Goal: Complete application form: Complete application form

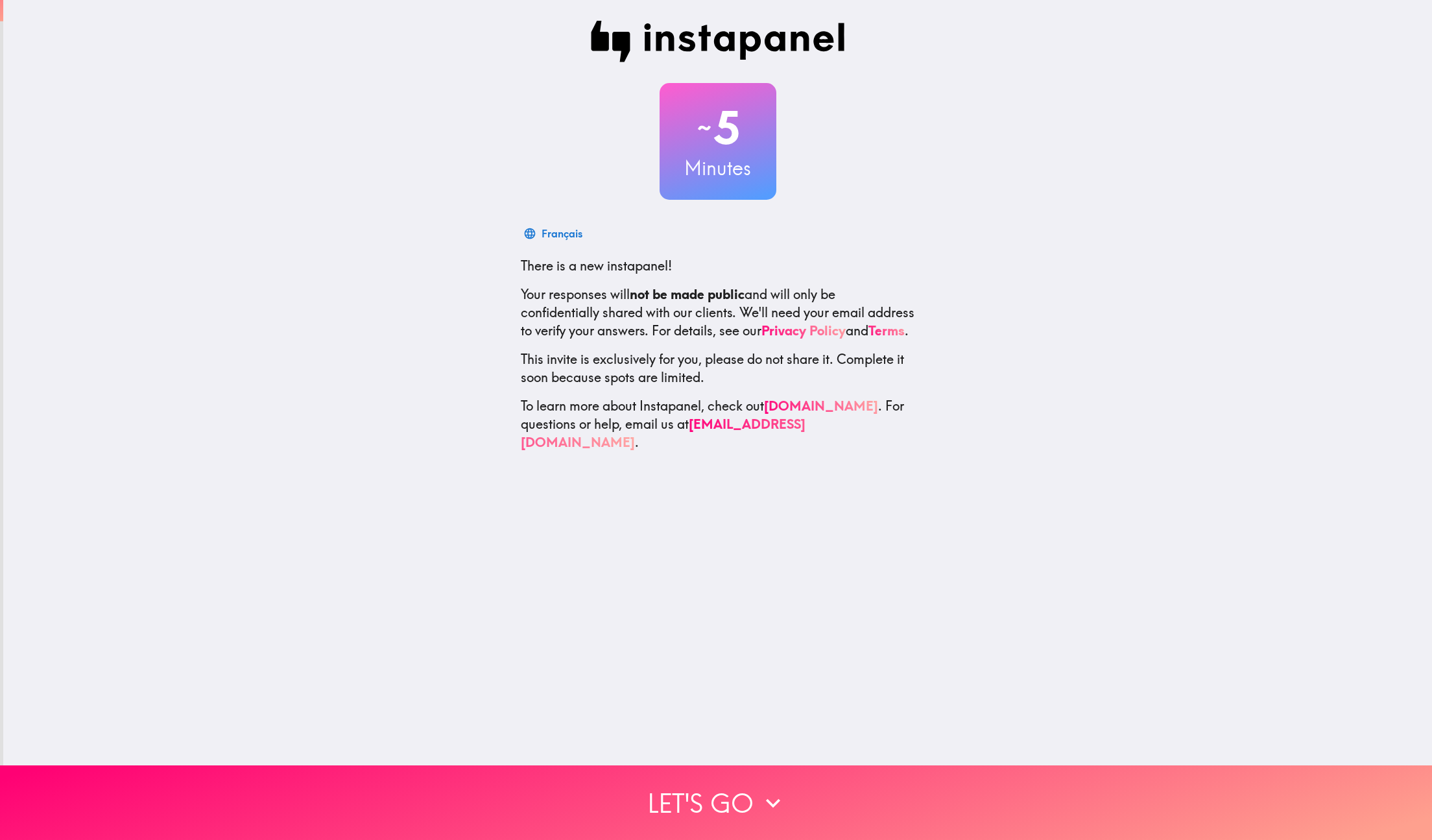
click at [966, 395] on div "~ 5 Minutes Français There is a new instapanel! Your responses will not be made…" at bounding box center [717, 236] width 1429 height 472
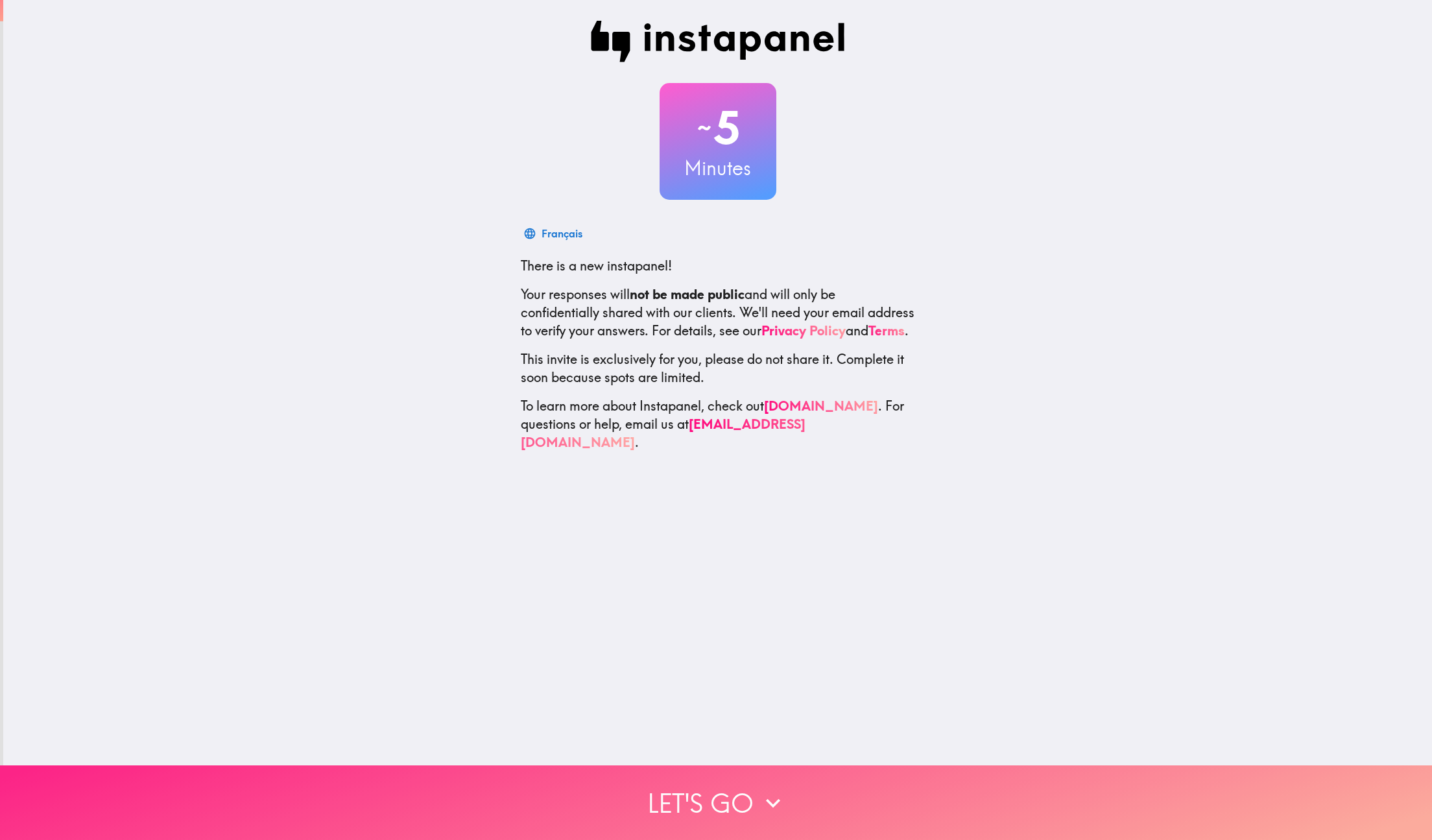
click at [838, 815] on button "Let's go" at bounding box center [716, 802] width 1432 height 75
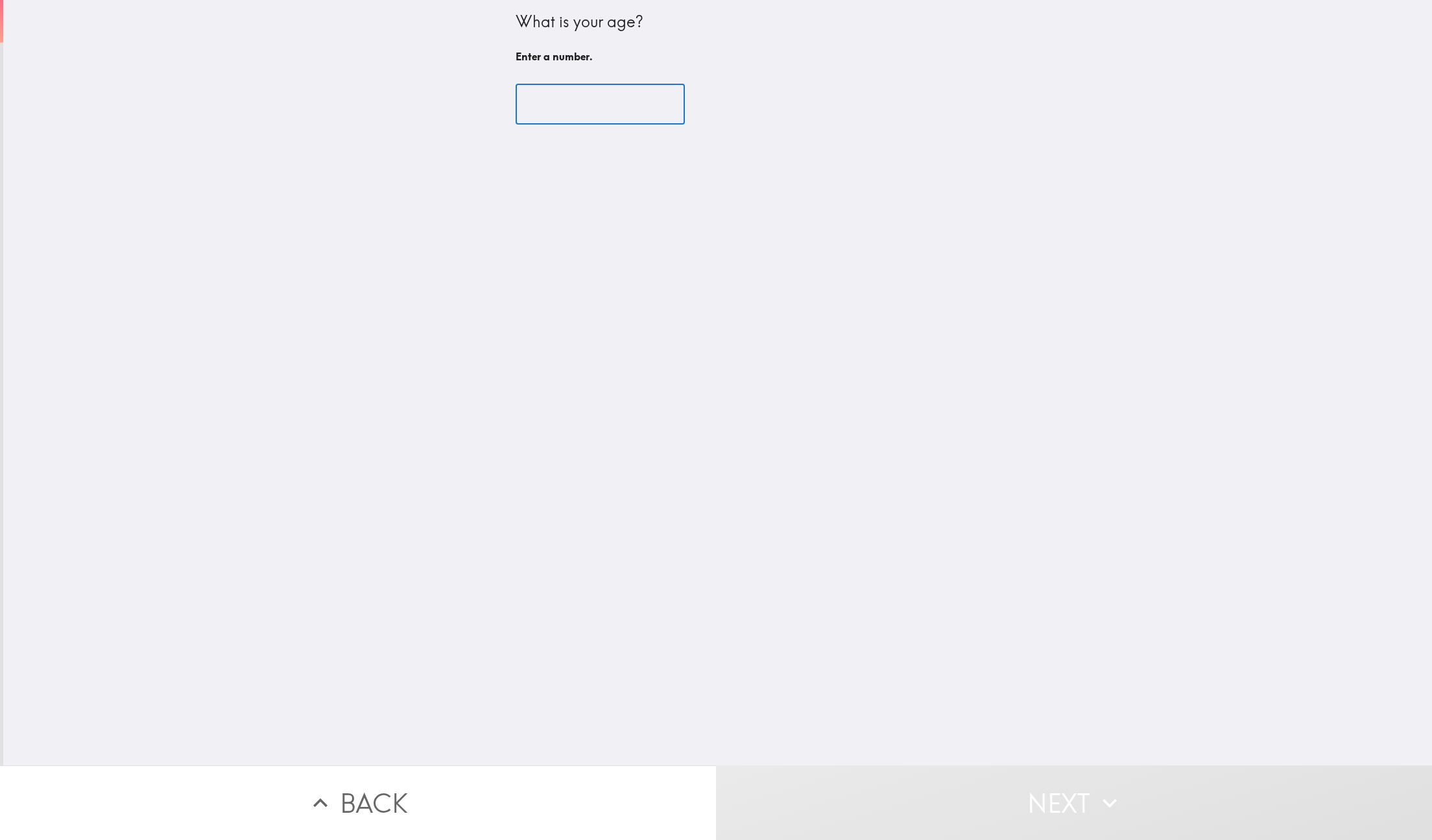
click at [577, 117] on input "number" at bounding box center [600, 104] width 169 height 40
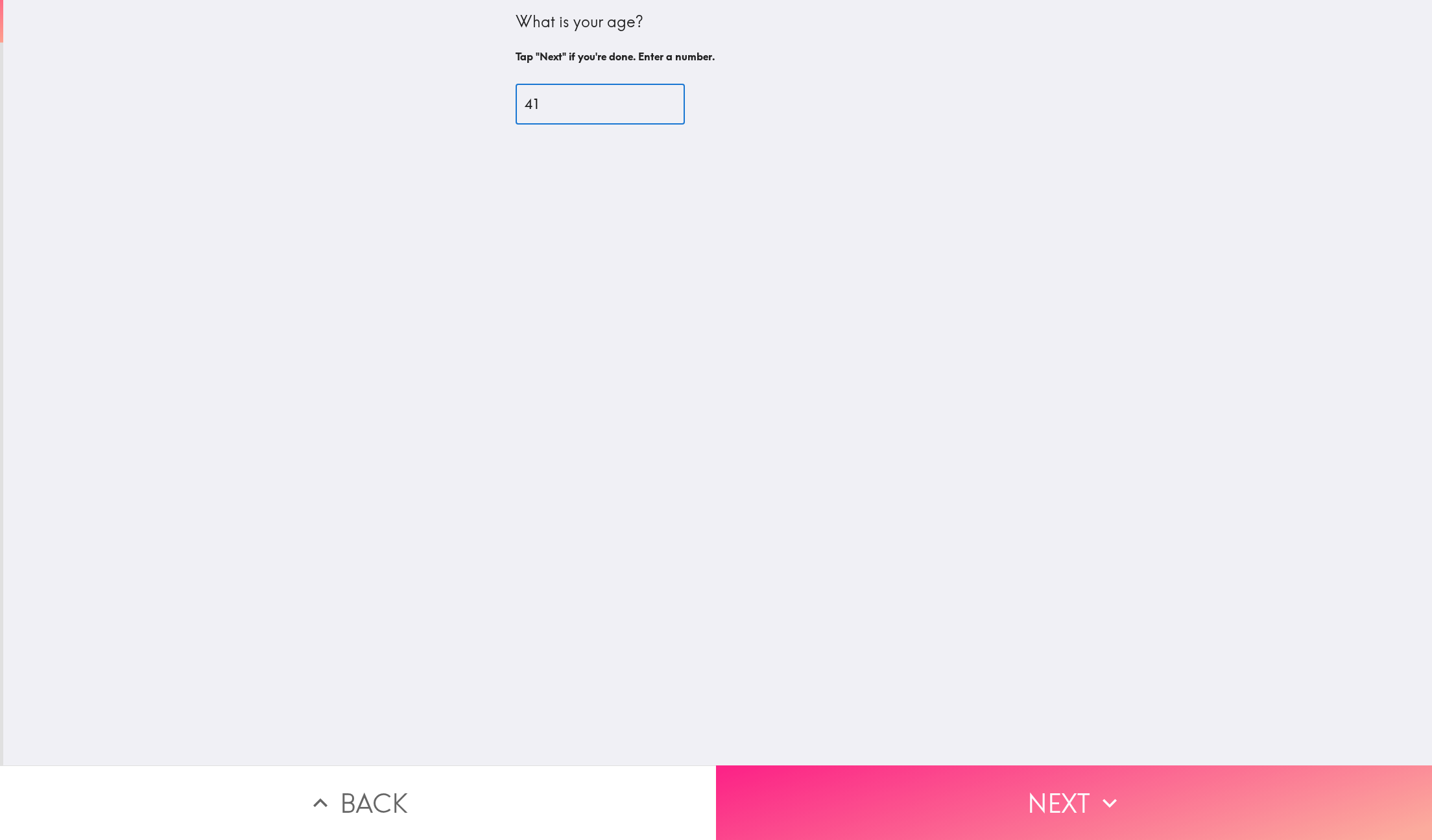
type input "41"
click at [919, 791] on button "Next" at bounding box center [1073, 802] width 716 height 75
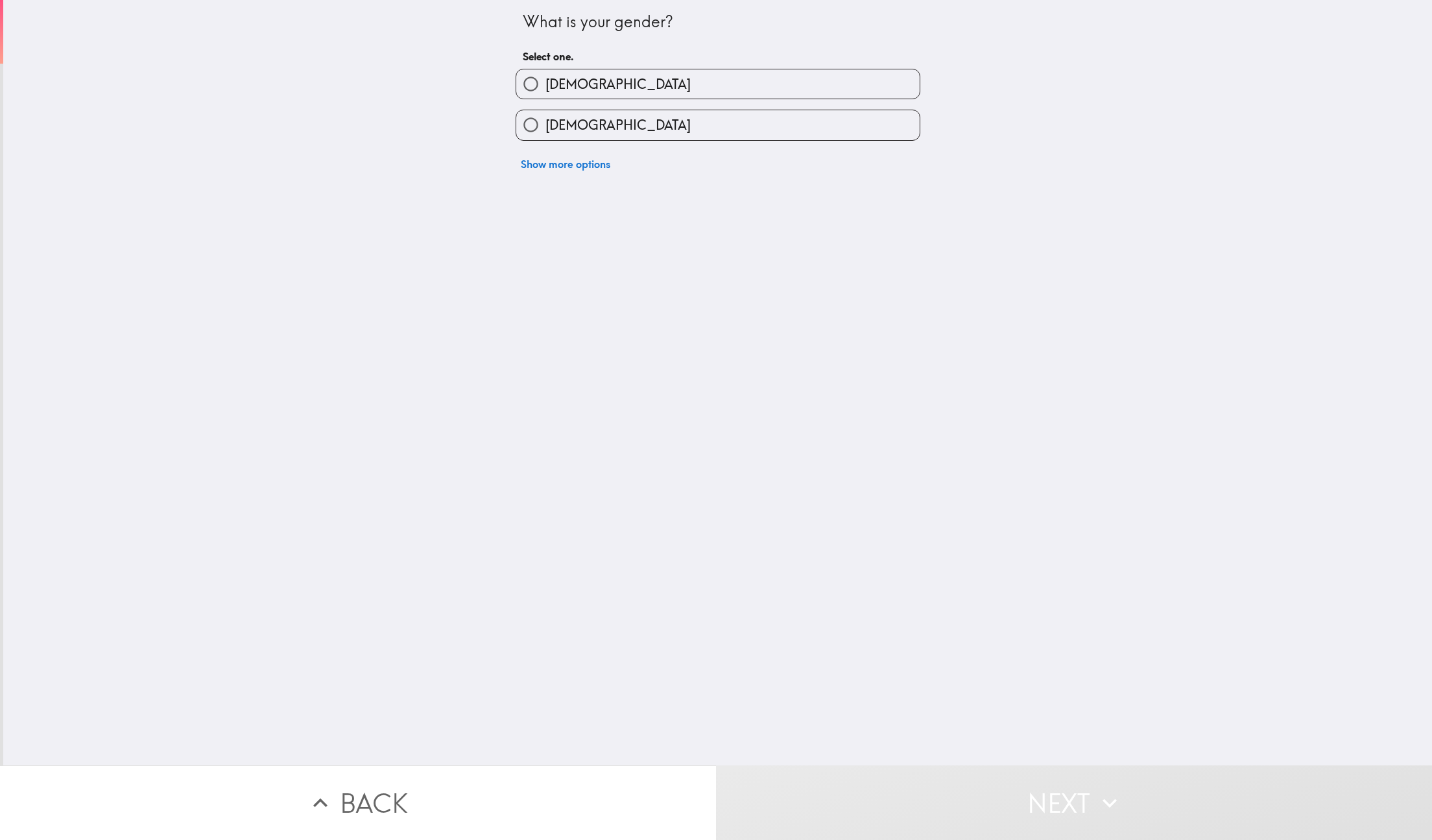
click at [553, 79] on span "[DEMOGRAPHIC_DATA]" at bounding box center [617, 84] width 145 height 18
click at [545, 79] on input "[DEMOGRAPHIC_DATA]" at bounding box center [531, 84] width 29 height 29
radio input "true"
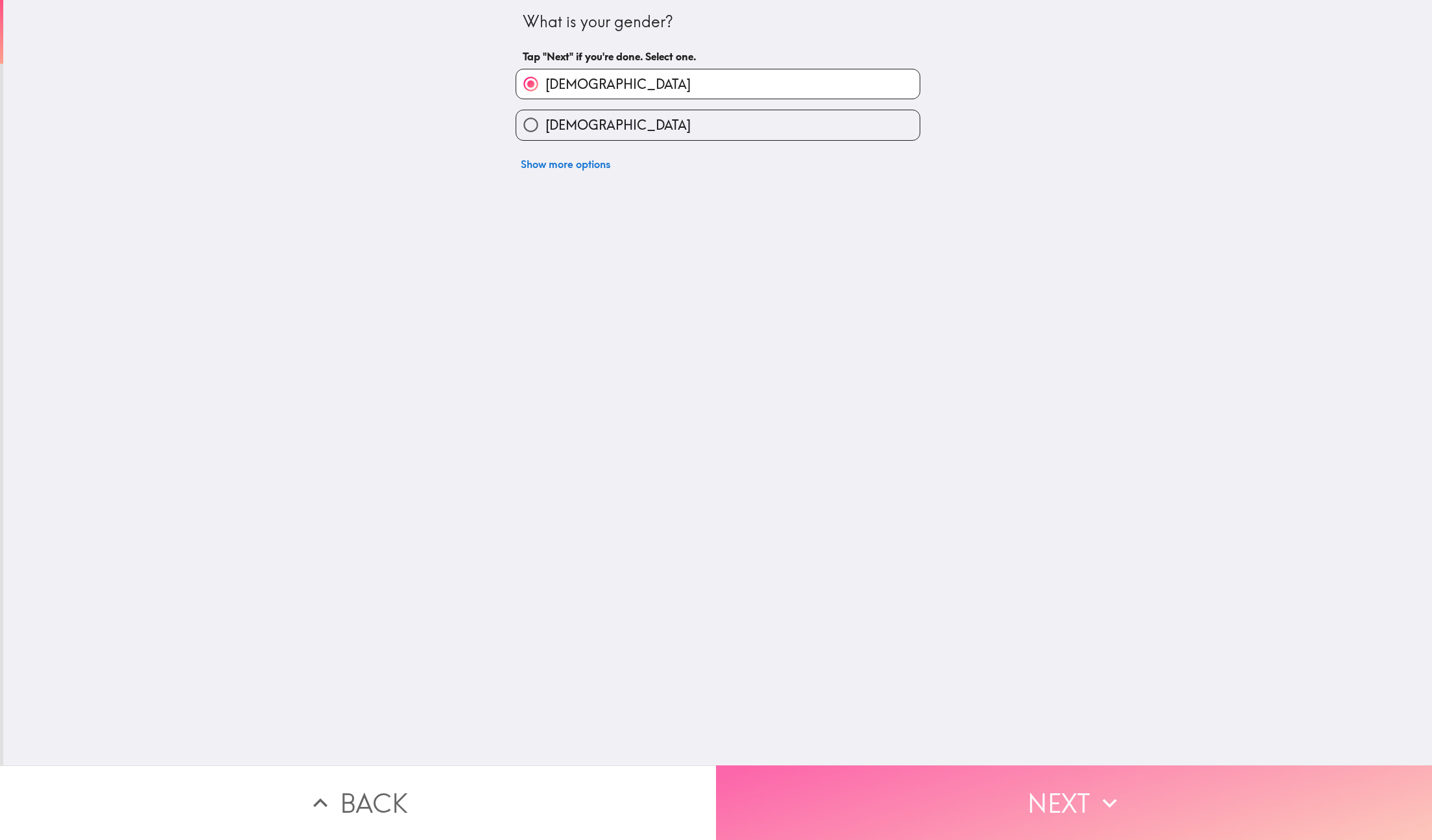
click at [888, 790] on button "Next" at bounding box center [1073, 802] width 716 height 75
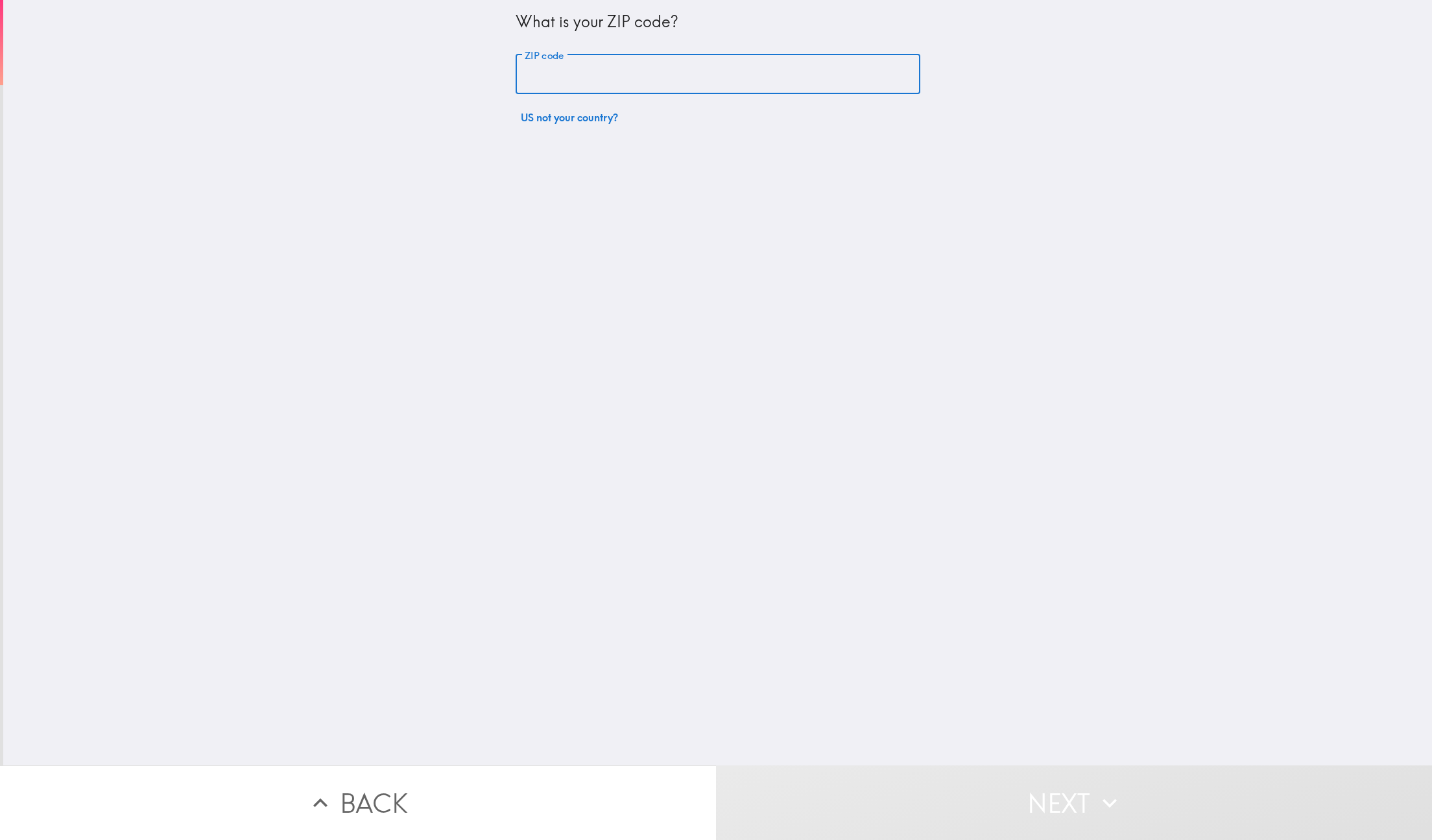
click at [532, 74] on input "ZIP code" at bounding box center [718, 75] width 404 height 40
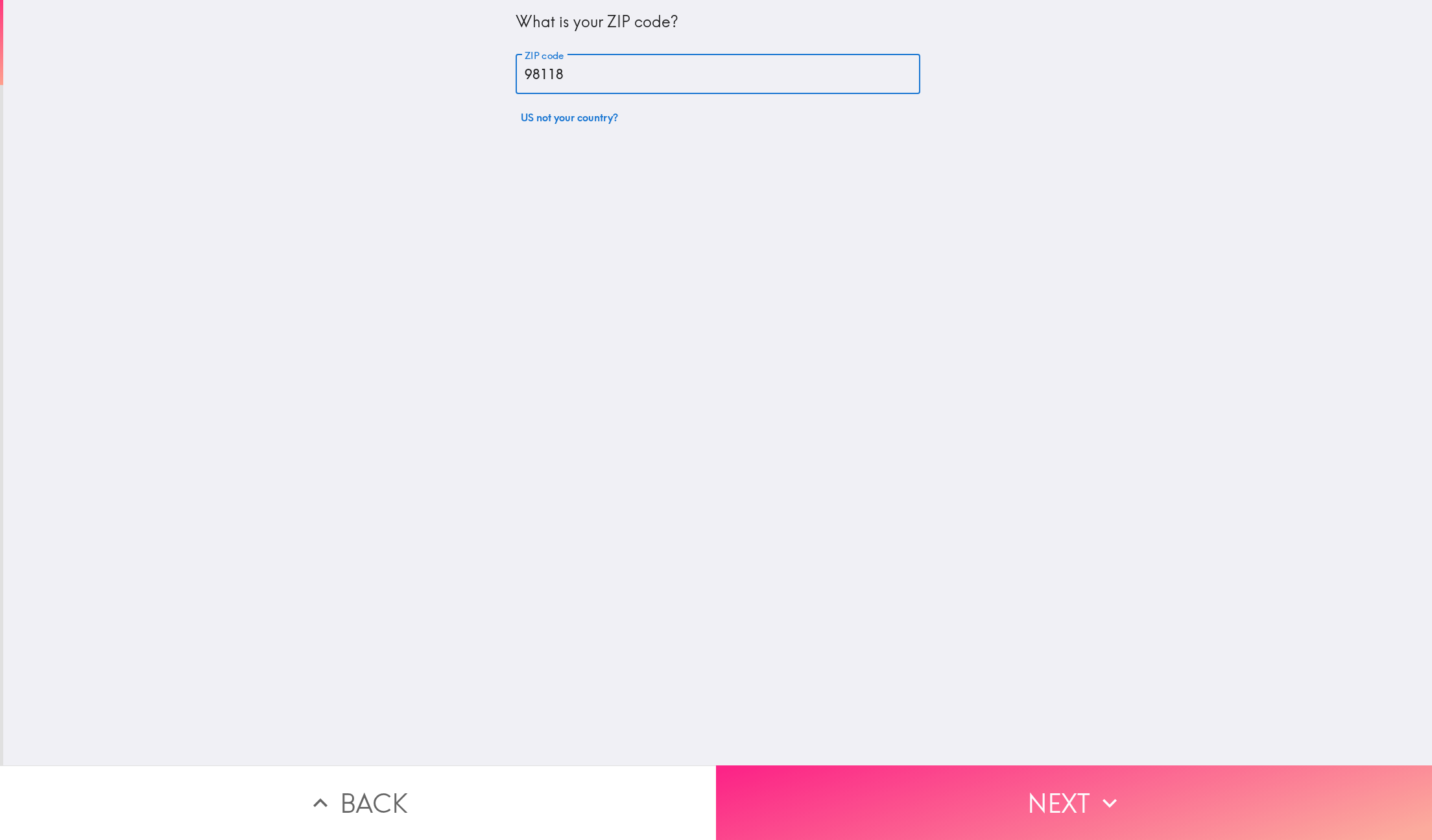
type input "98118"
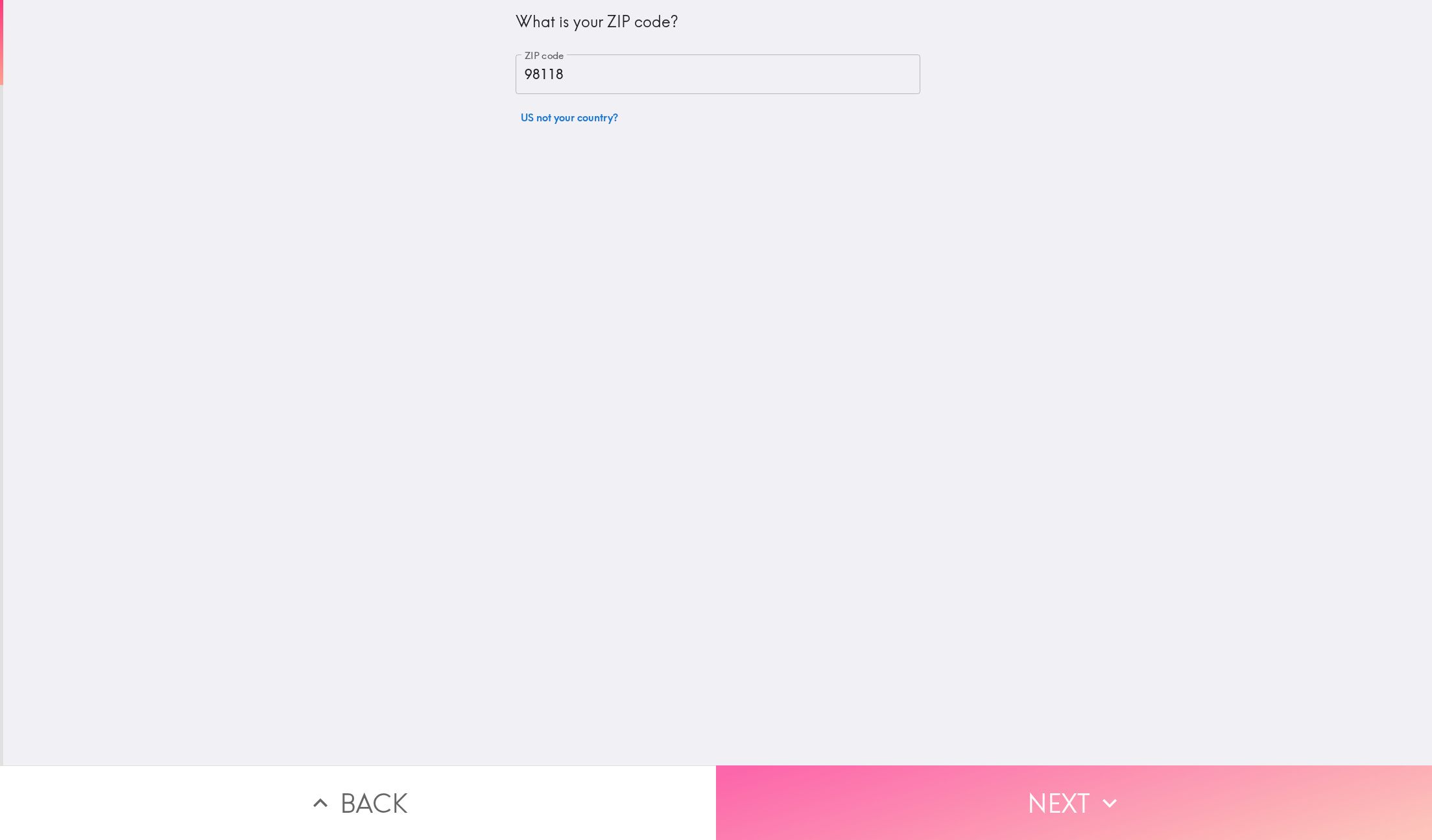
click at [1141, 788] on button "Next" at bounding box center [1073, 802] width 716 height 75
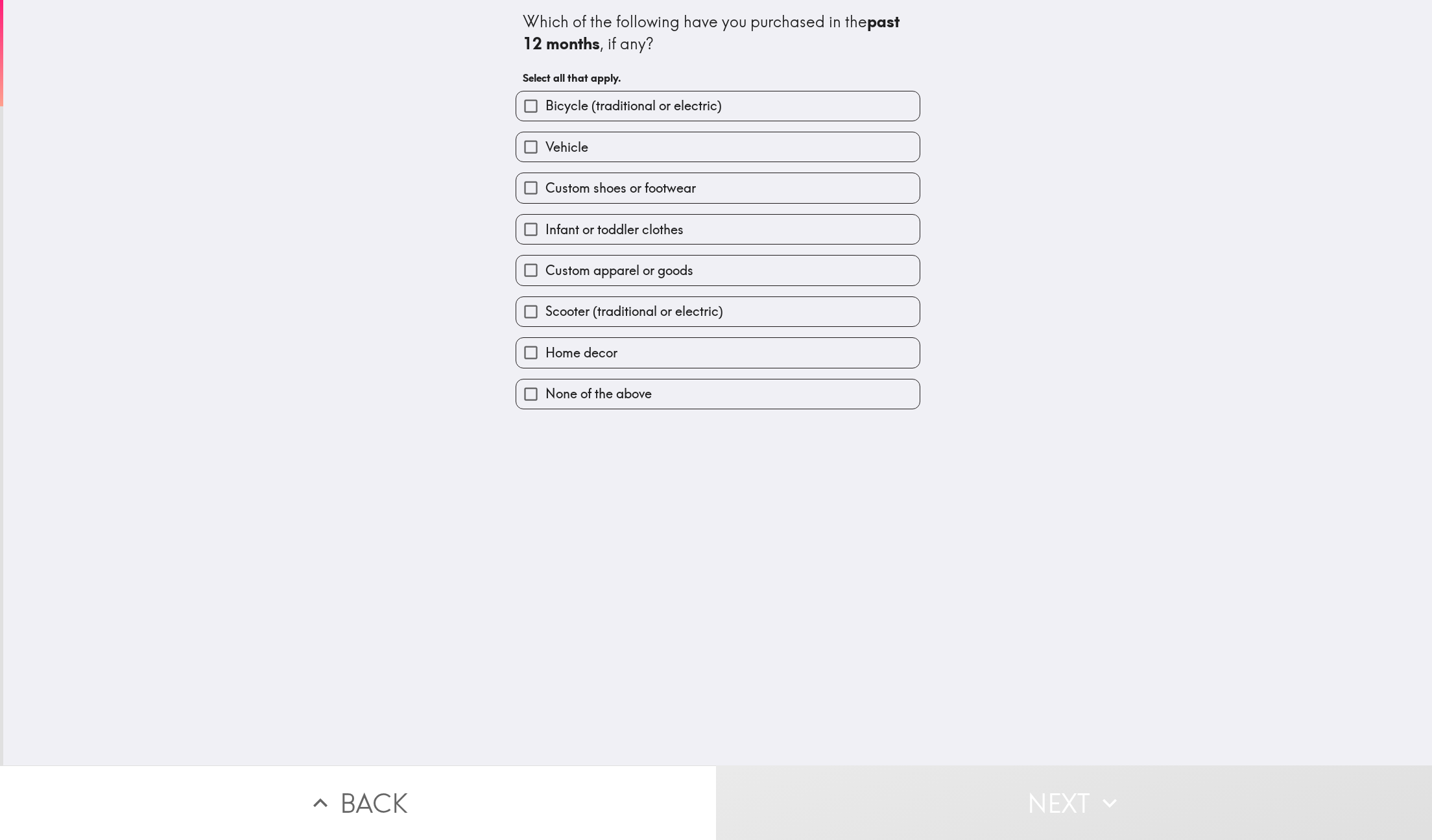
click at [716, 114] on label "Bicycle (traditional or electric)" at bounding box center [718, 106] width 404 height 29
click at [545, 114] on input "Bicycle (traditional or electric)" at bounding box center [531, 106] width 29 height 29
click at [716, 114] on label "Bicycle (traditional or electric)" at bounding box center [718, 106] width 404 height 29
click at [545, 114] on input "Bicycle (traditional or electric)" at bounding box center [531, 106] width 29 height 29
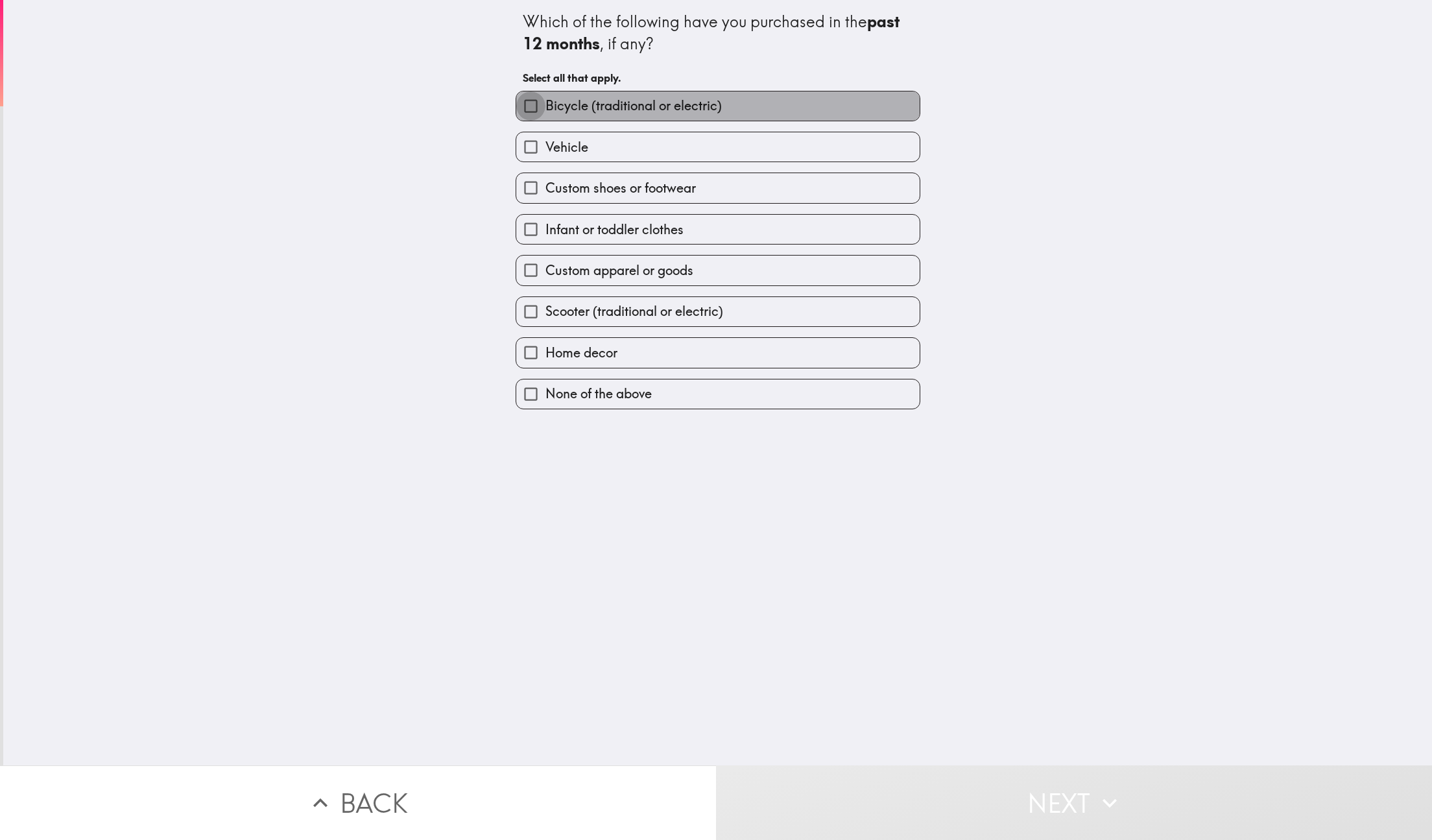
click at [520, 111] on input "Bicycle (traditional or electric)" at bounding box center [531, 106] width 29 height 29
checkbox input "true"
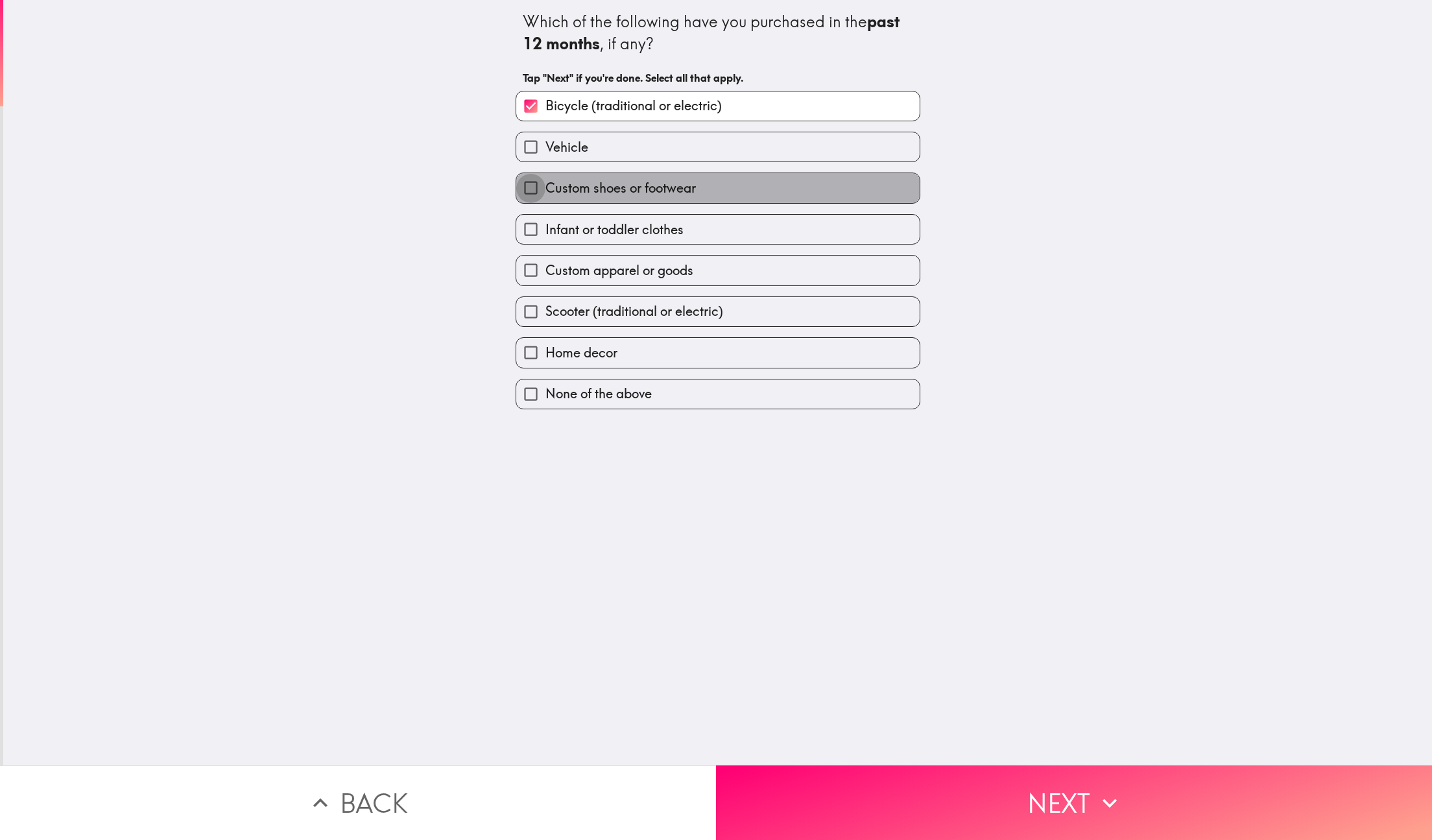
click at [517, 184] on input "Custom shoes or footwear" at bounding box center [531, 187] width 29 height 29
checkbox input "true"
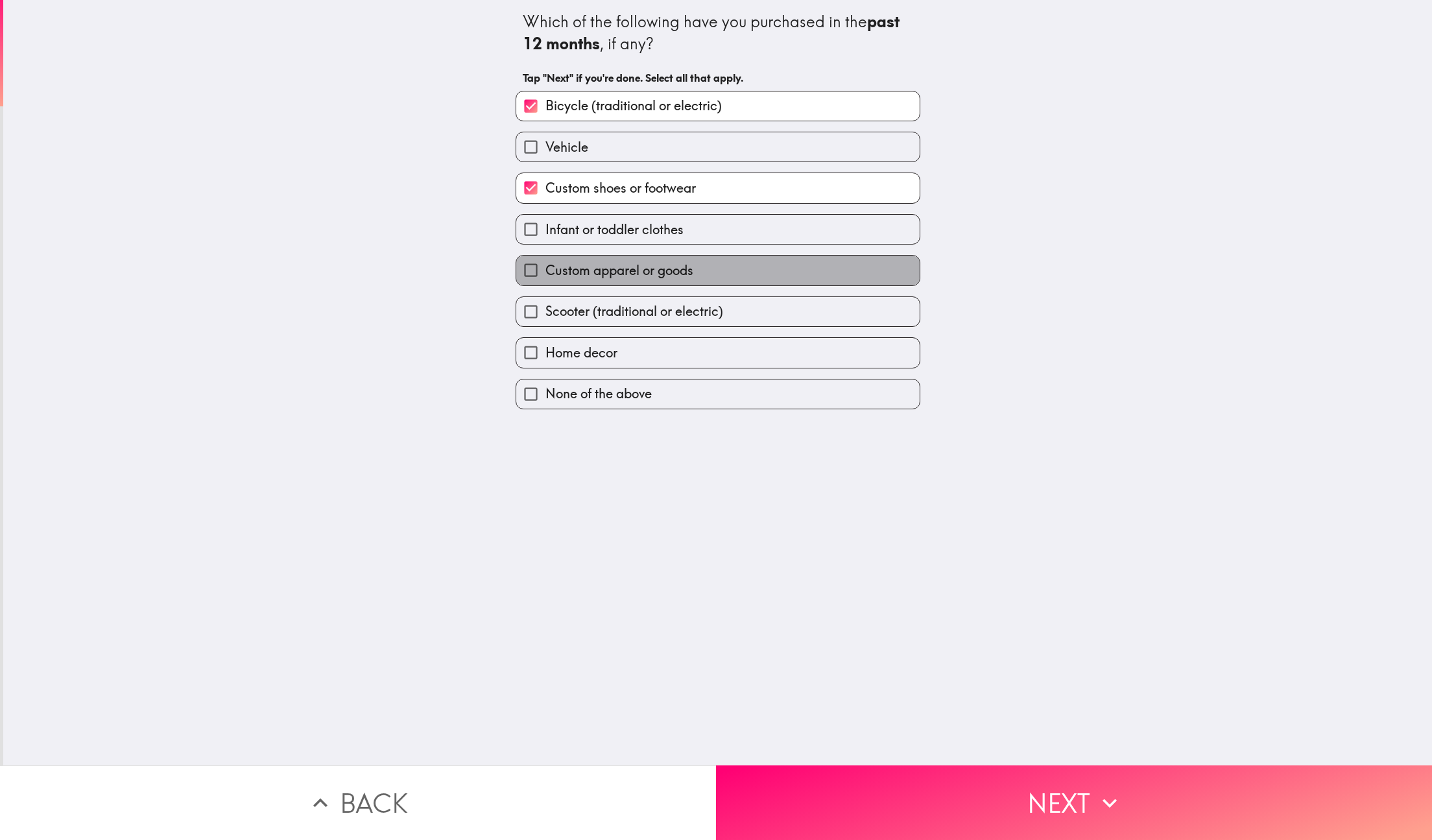
click at [566, 269] on span "Custom apparel or goods" at bounding box center [619, 270] width 148 height 18
click at [545, 269] on input "Custom apparel or goods" at bounding box center [531, 270] width 29 height 29
checkbox input "true"
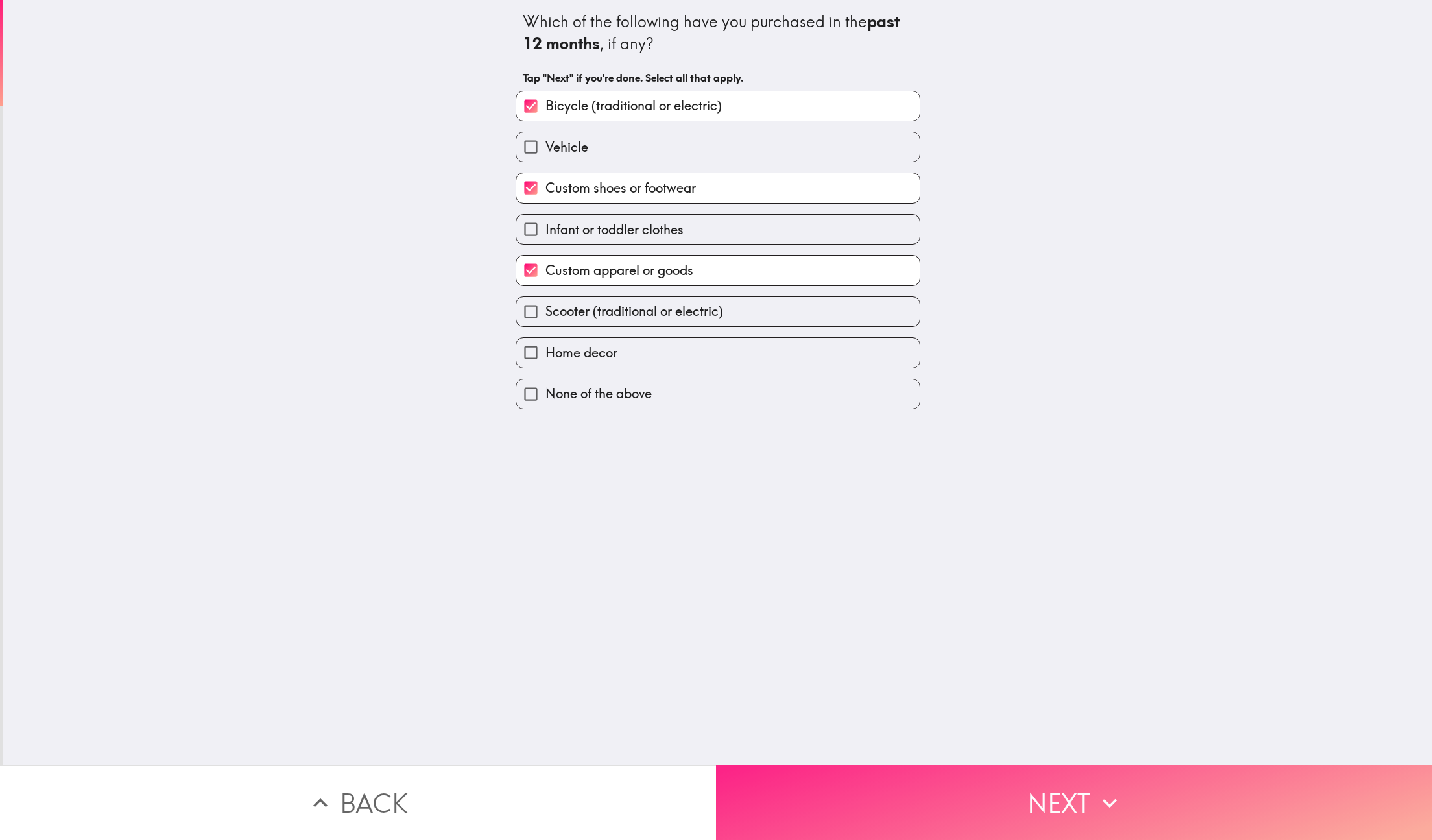
click at [872, 793] on button "Next" at bounding box center [1073, 802] width 716 height 75
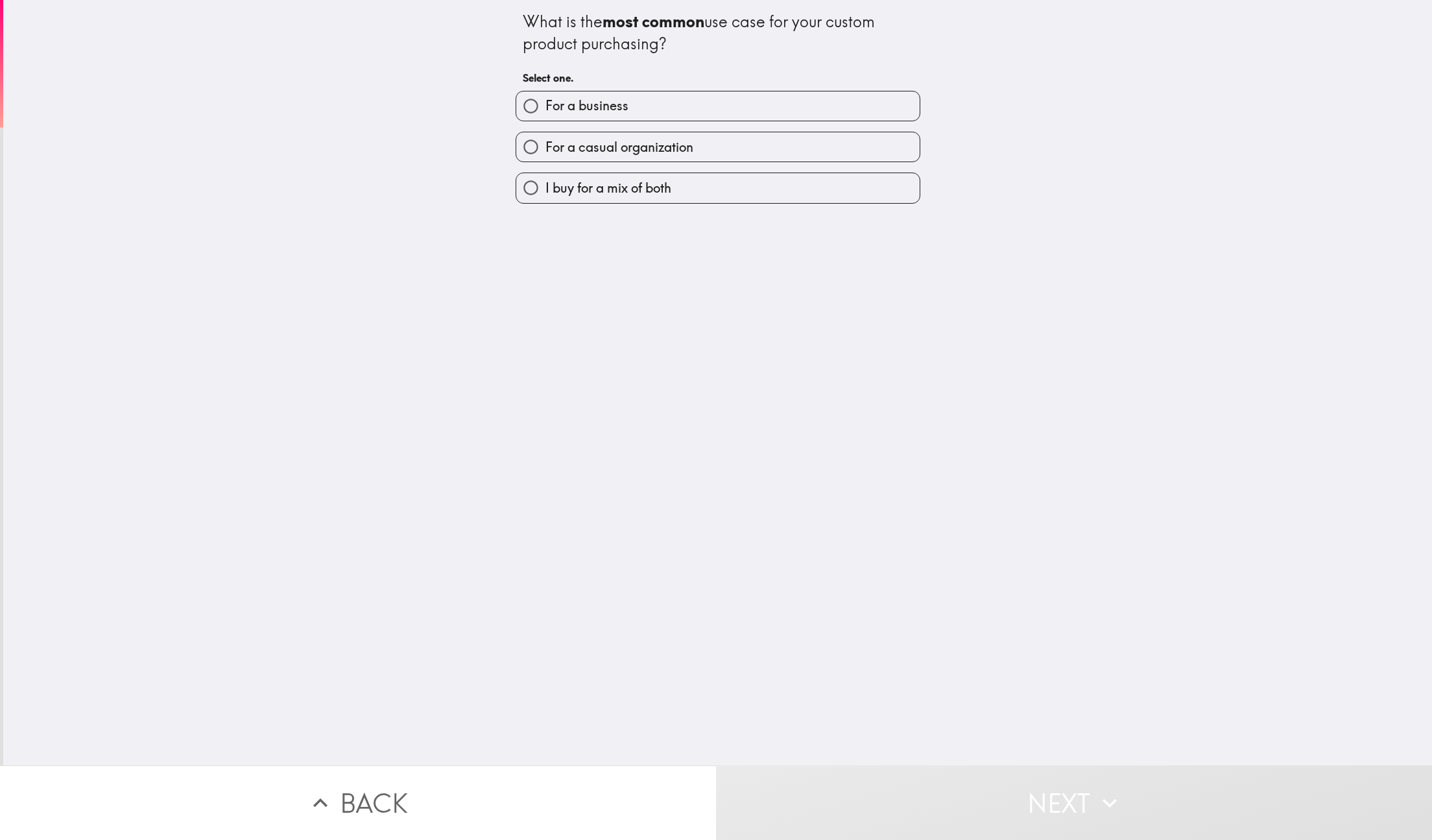
click at [637, 182] on span "I buy for a mix of both" at bounding box center [608, 188] width 126 height 18
click at [545, 182] on input "I buy for a mix of both" at bounding box center [531, 187] width 29 height 29
radio input "true"
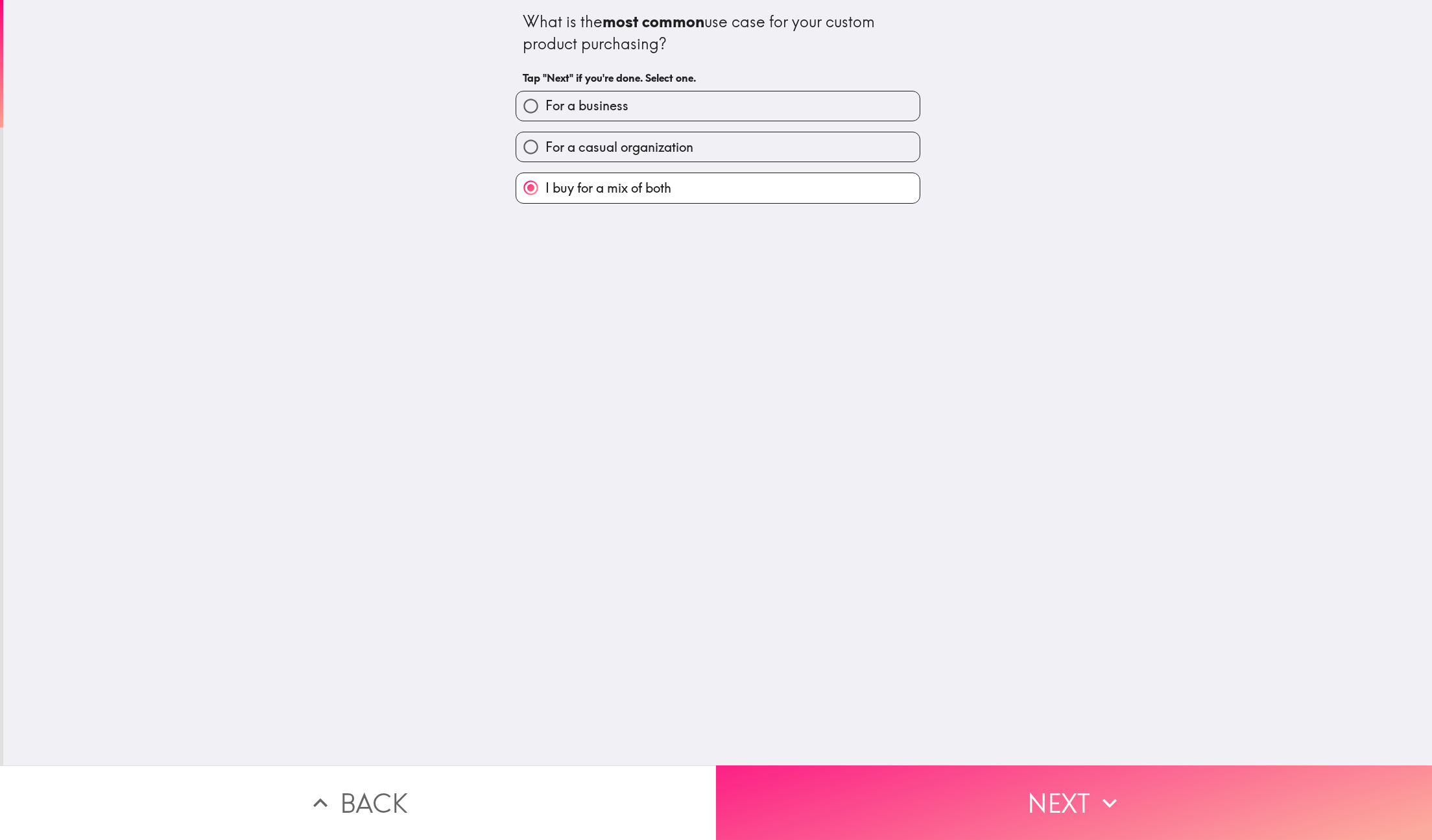
click at [889, 801] on button "Next" at bounding box center [1073, 802] width 716 height 75
click at [889, 801] on div "Back Next" at bounding box center [716, 802] width 1432 height 75
